Goal: Information Seeking & Learning: Learn about a topic

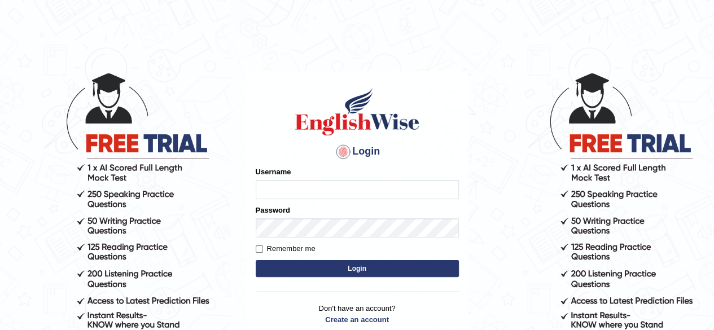
type input "ngawang2019"
click at [346, 276] on button "Login" at bounding box center [357, 268] width 203 height 17
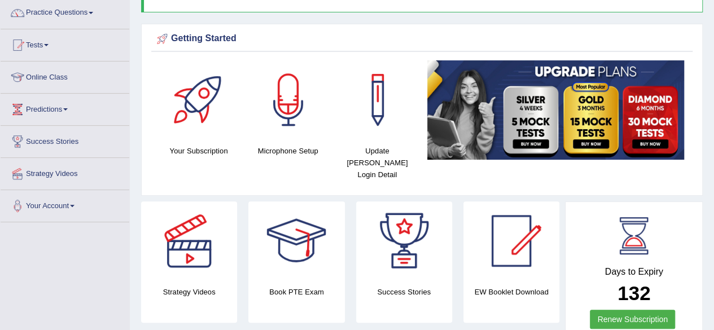
scroll to position [91, 0]
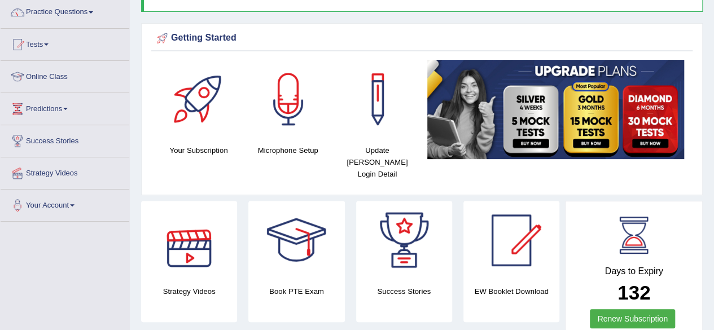
click at [184, 243] on div at bounding box center [189, 240] width 79 height 79
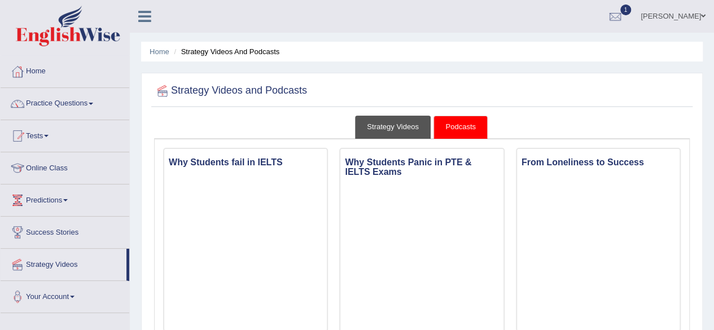
click at [387, 127] on link "Strategy Videos" at bounding box center [393, 127] width 76 height 23
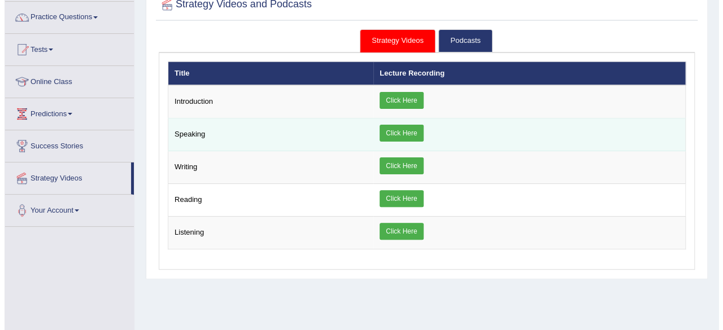
scroll to position [89, 0]
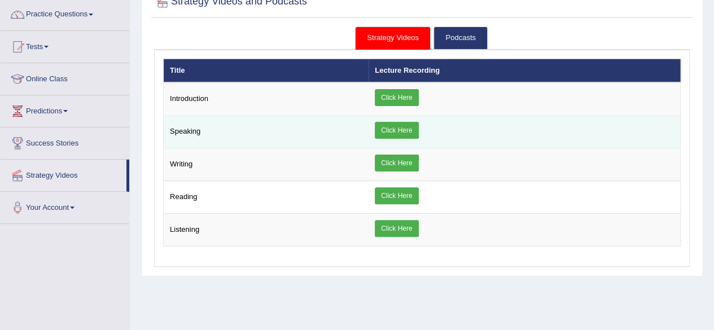
click at [393, 133] on link "Click Here" at bounding box center [396, 130] width 43 height 17
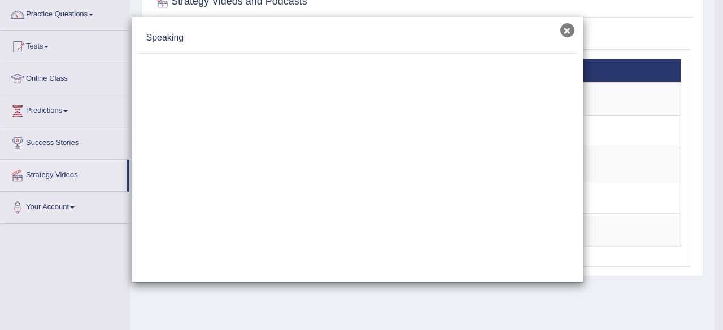
click at [565, 32] on button "×" at bounding box center [567, 30] width 14 height 14
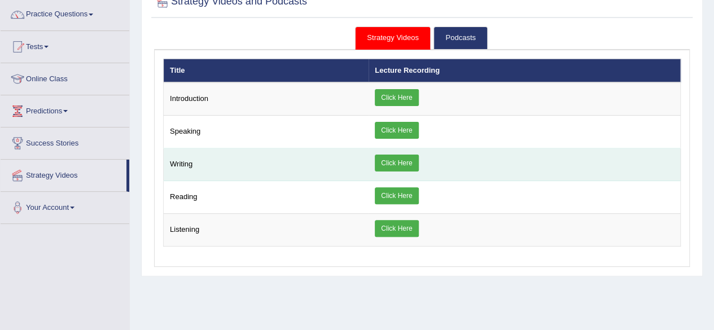
click at [399, 163] on link "Click Here" at bounding box center [396, 163] width 43 height 17
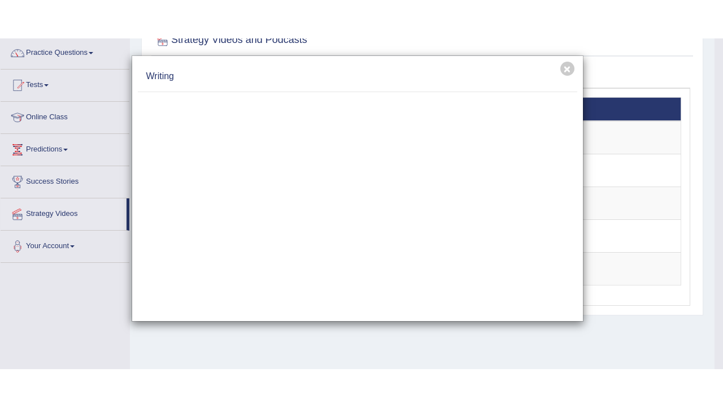
scroll to position [0, 0]
